Goal: Navigation & Orientation: Find specific page/section

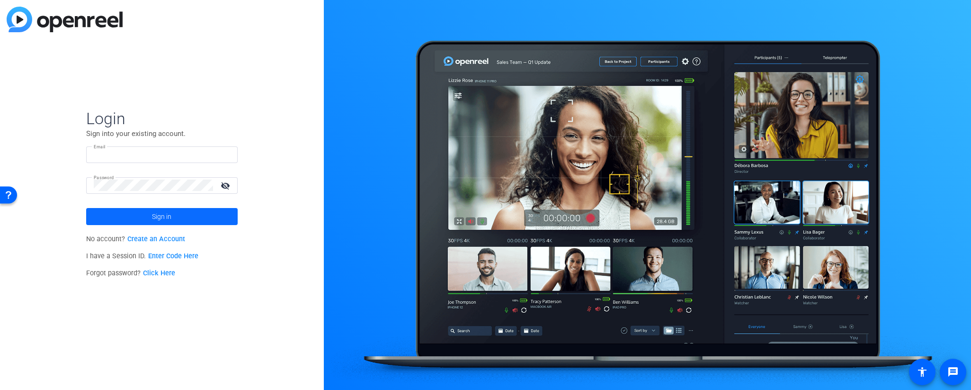
type input "[PERSON_NAME][EMAIL_ADDRESS][PERSON_NAME][DOMAIN_NAME]"
click at [161, 216] on span "Sign in" at bounding box center [161, 216] width 19 height 24
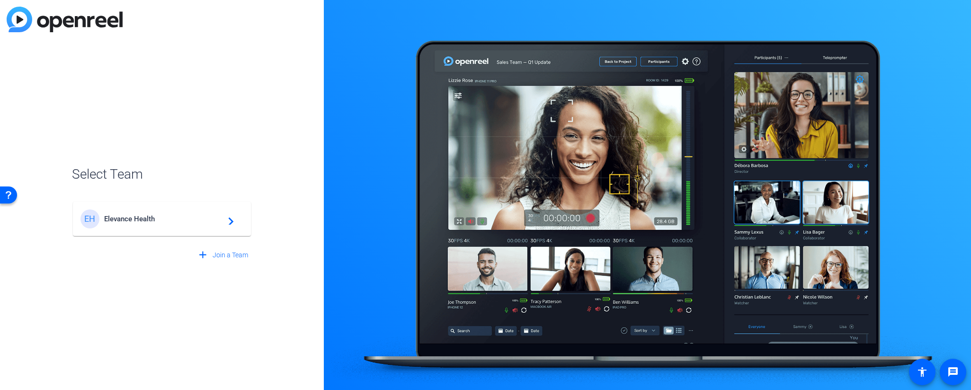
click at [137, 219] on span "Elevance Health" at bounding box center [163, 218] width 118 height 9
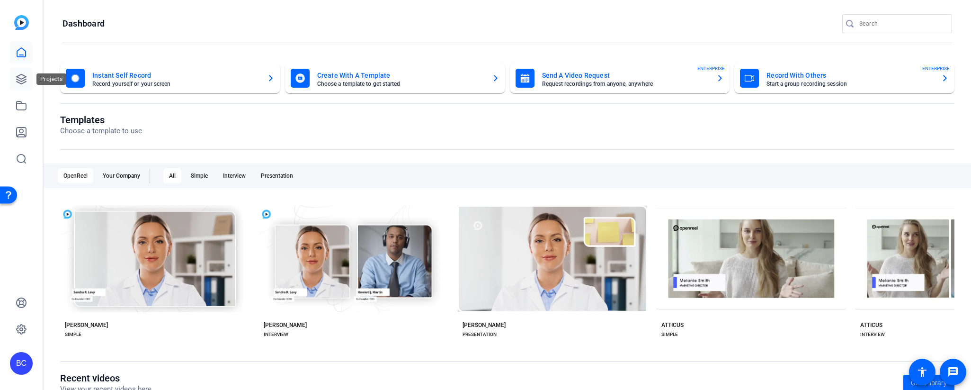
click at [22, 78] on icon at bounding box center [21, 78] width 9 height 9
